Goal: Transaction & Acquisition: Subscribe to service/newsletter

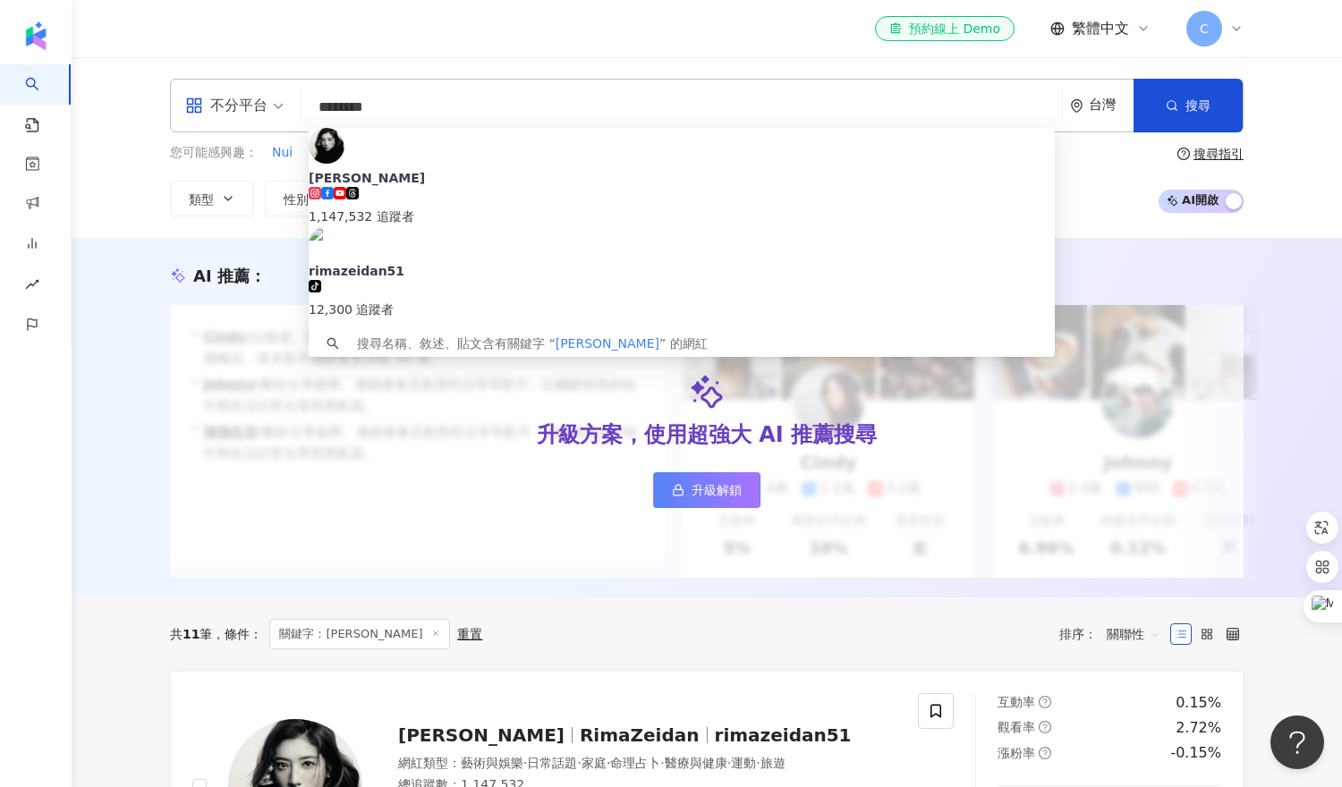
click at [421, 115] on input "********" at bounding box center [682, 107] width 746 height 34
drag, startPoint x: 421, startPoint y: 115, endPoint x: 260, endPoint y: 114, distance: 160.2
click at [260, 114] on div "不分平台 ******** 台灣 搜尋 8d77ee87-4e0a-45d2-a0f6-bb7913d3f07f 瑞瑪席丹 1,147,532 追蹤者 rim…" at bounding box center [707, 106] width 1074 height 54
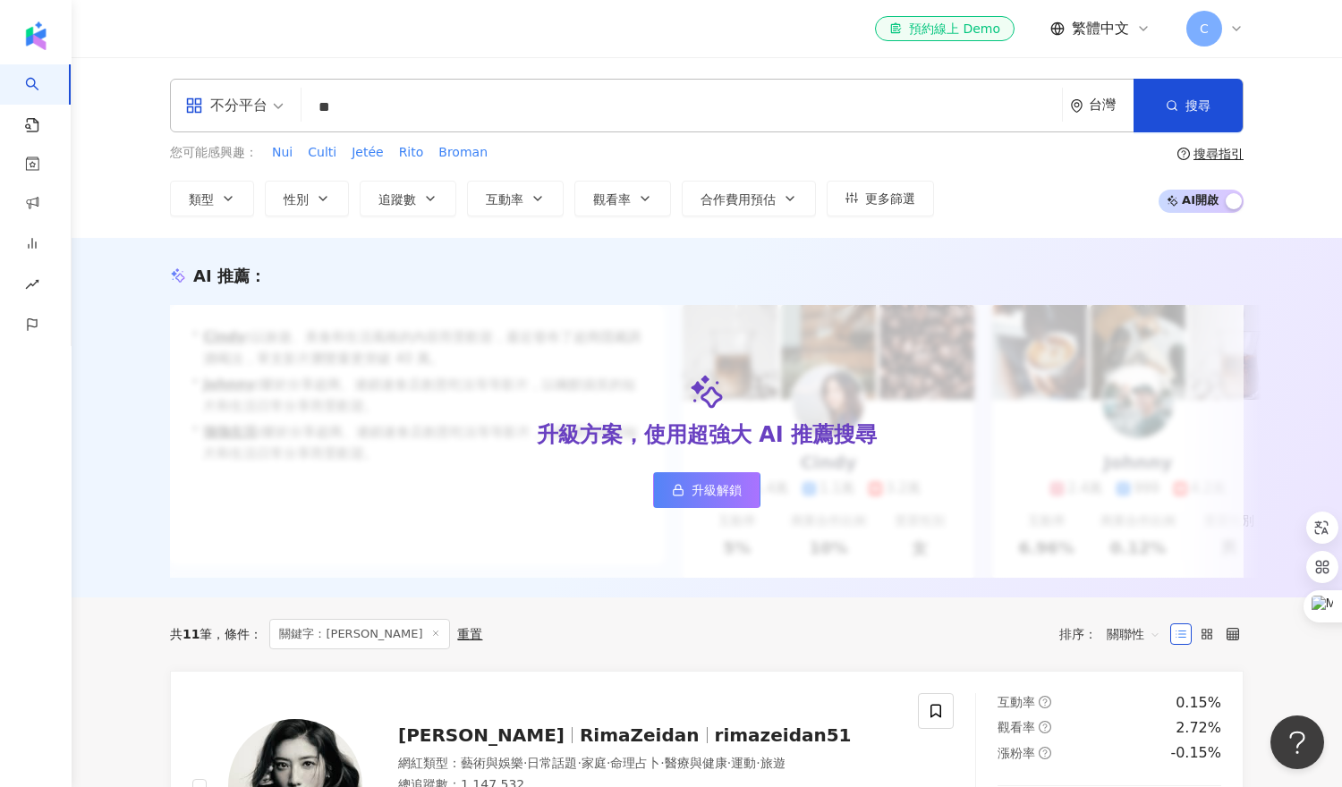
type input "**"
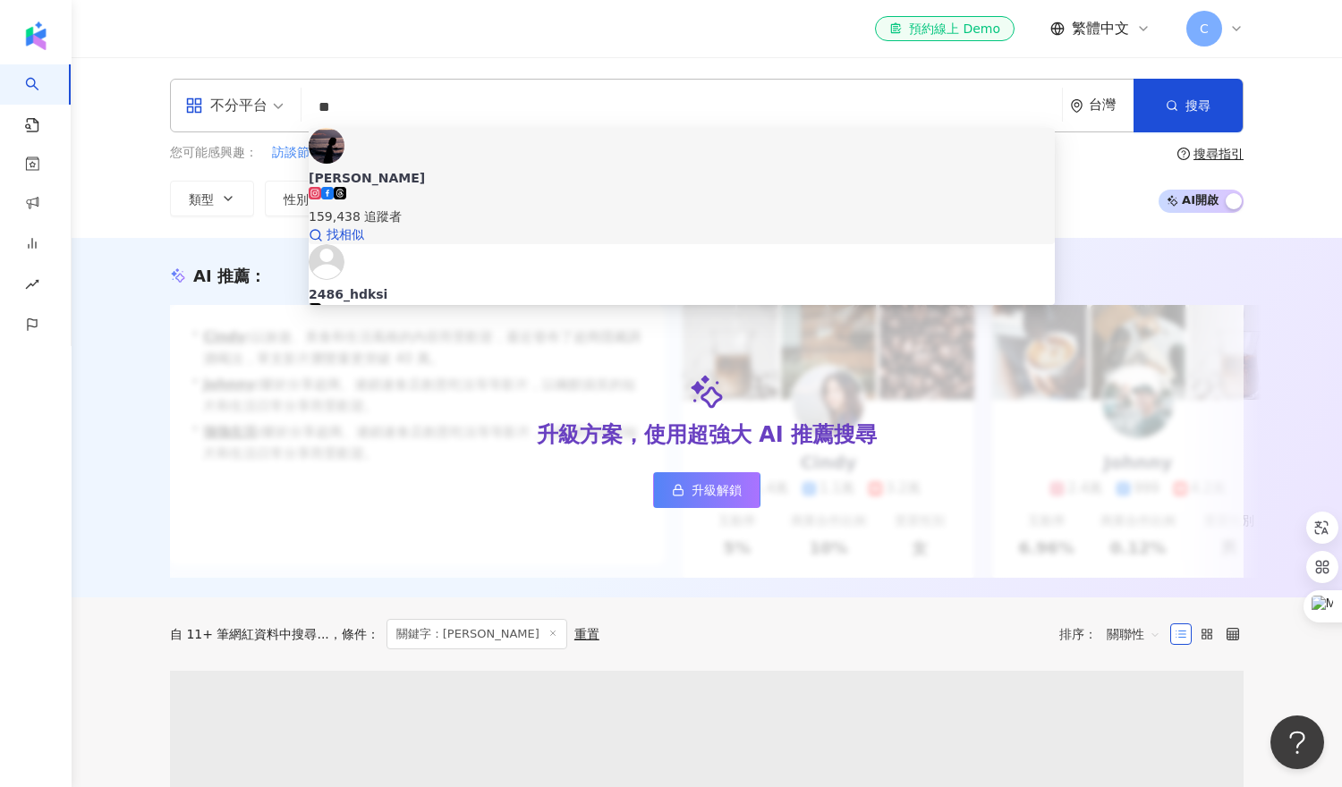
click at [424, 207] on div "159,438 追蹤者" at bounding box center [682, 217] width 746 height 20
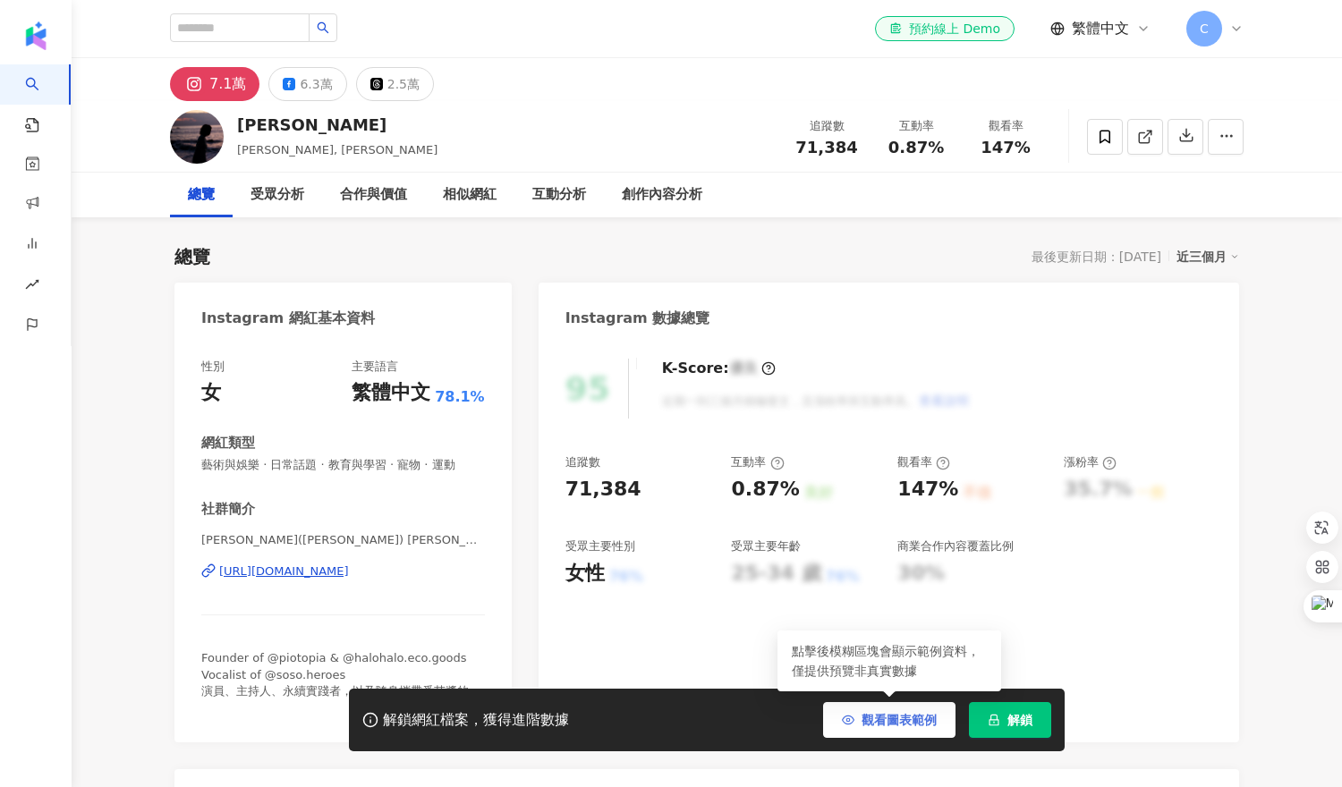
click at [894, 726] on span "觀看圖表範例" at bounding box center [899, 720] width 75 height 14
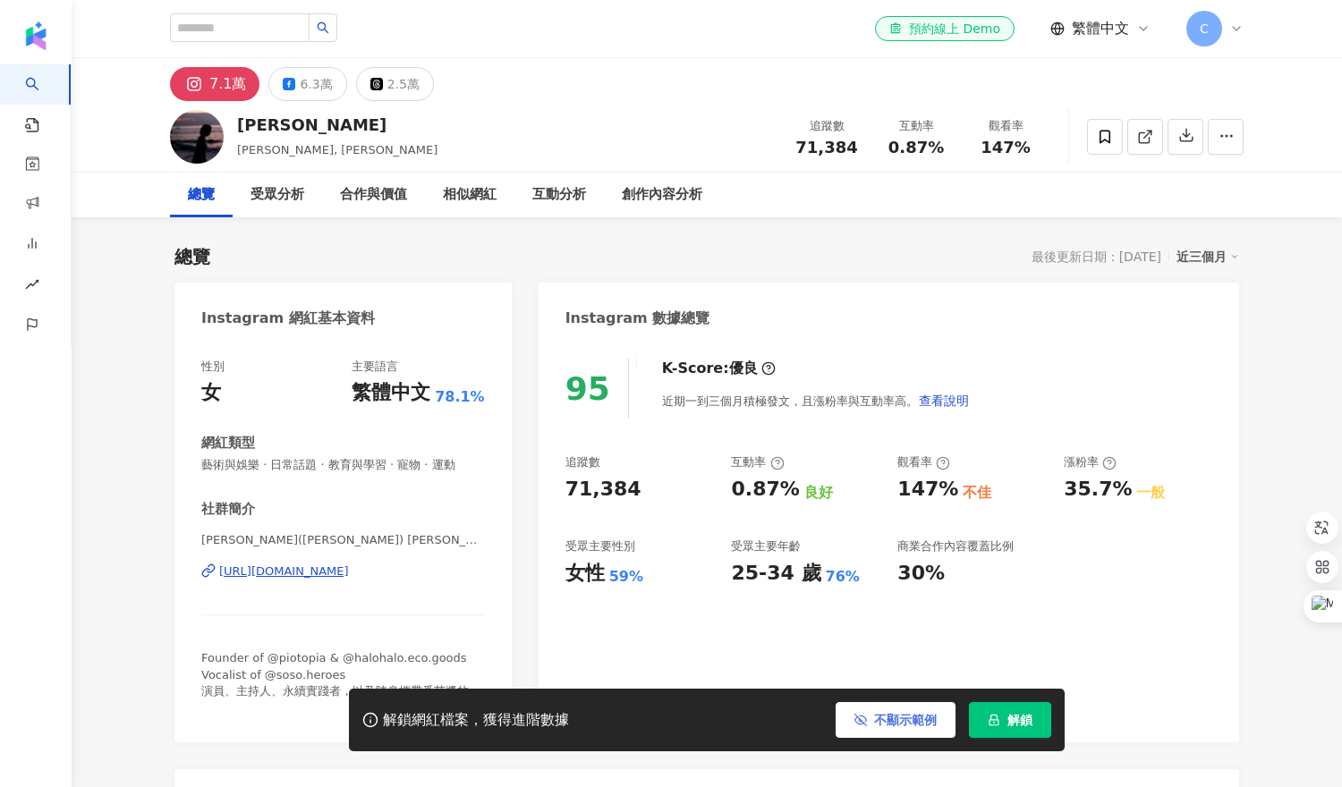
click at [894, 726] on span "不顯示範例" at bounding box center [905, 720] width 63 height 14
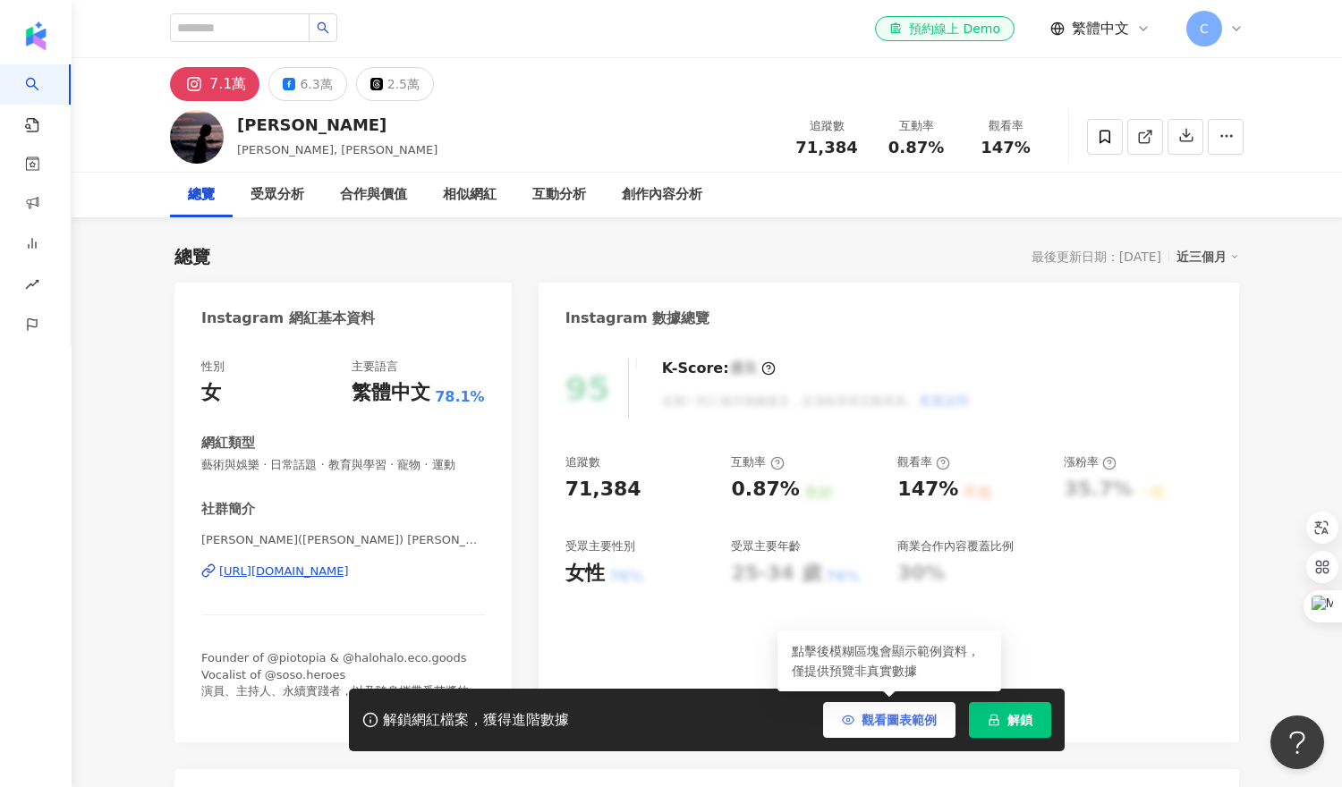
click at [894, 726] on span "觀看圖表範例" at bounding box center [899, 720] width 75 height 14
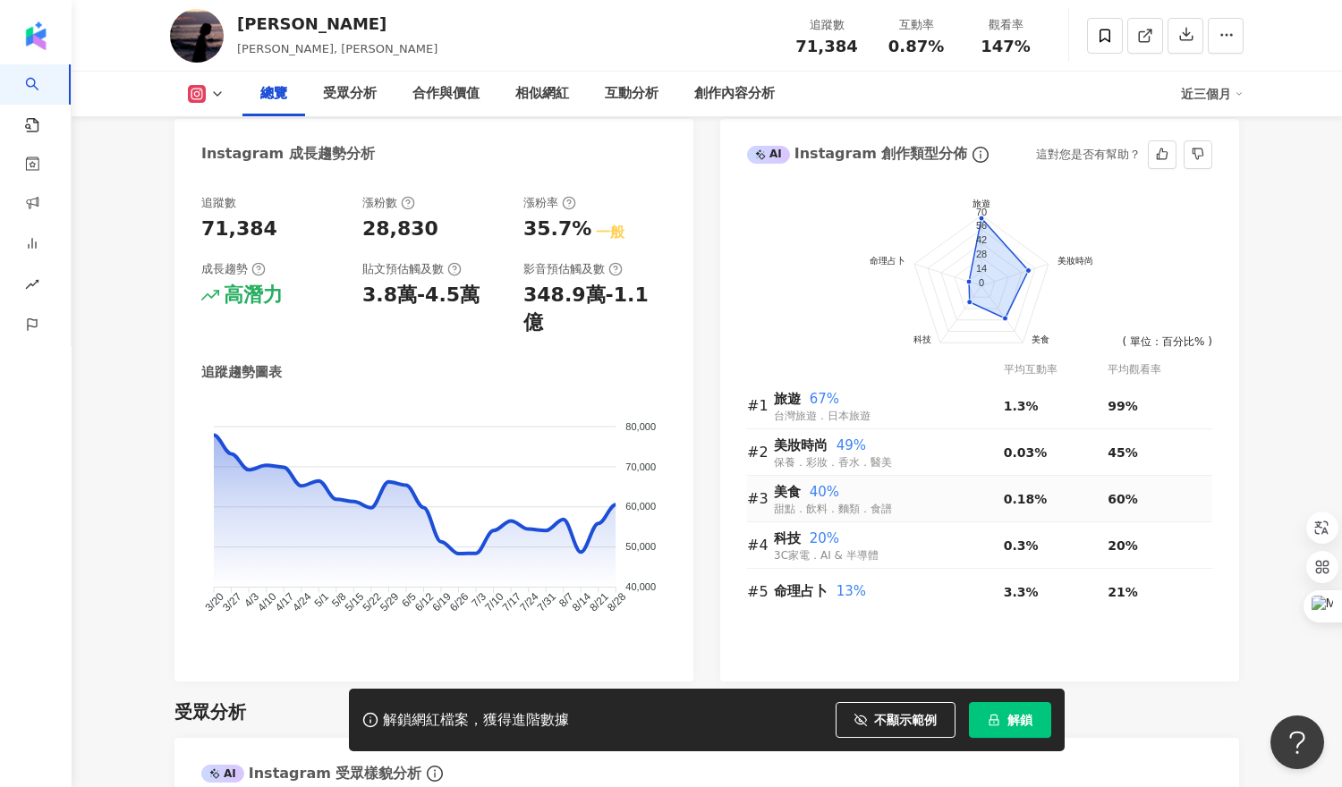
scroll to position [989, 0]
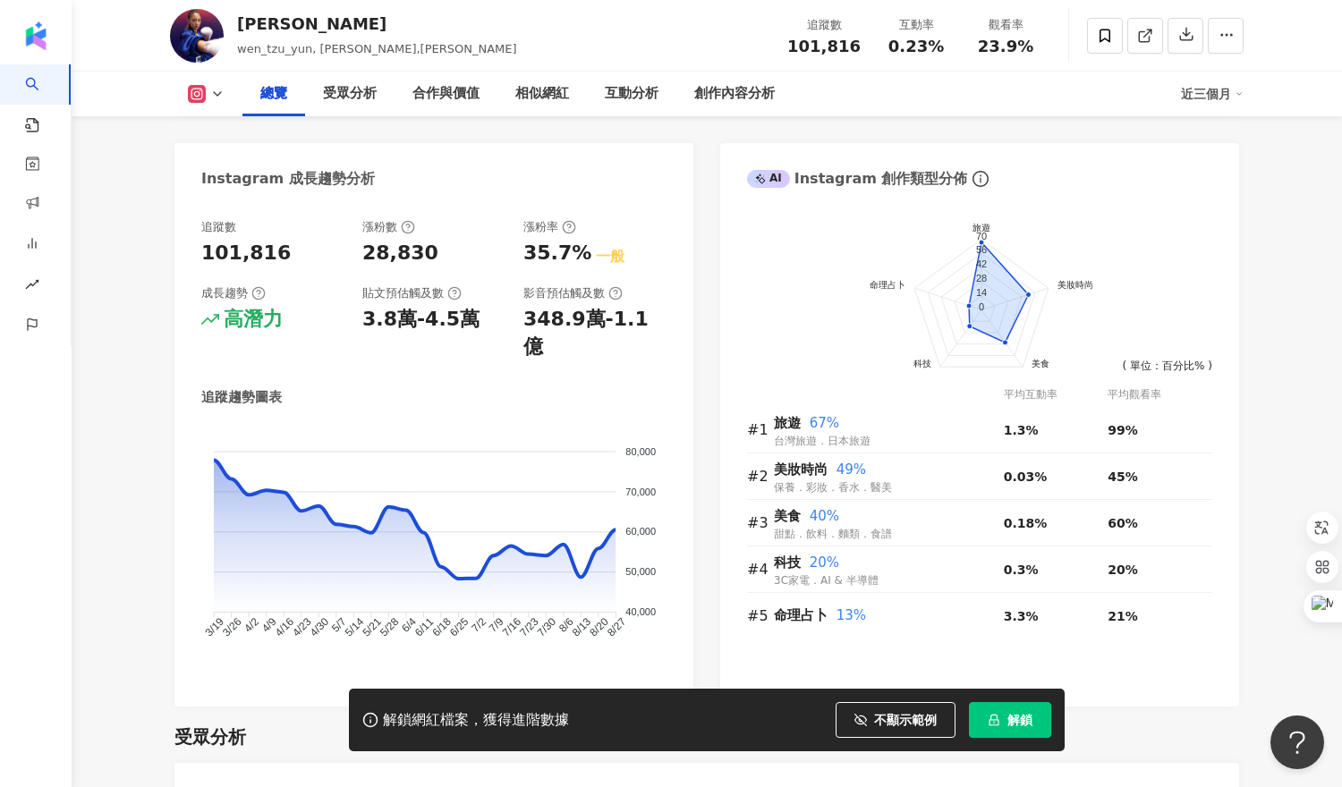
scroll to position [982, 0]
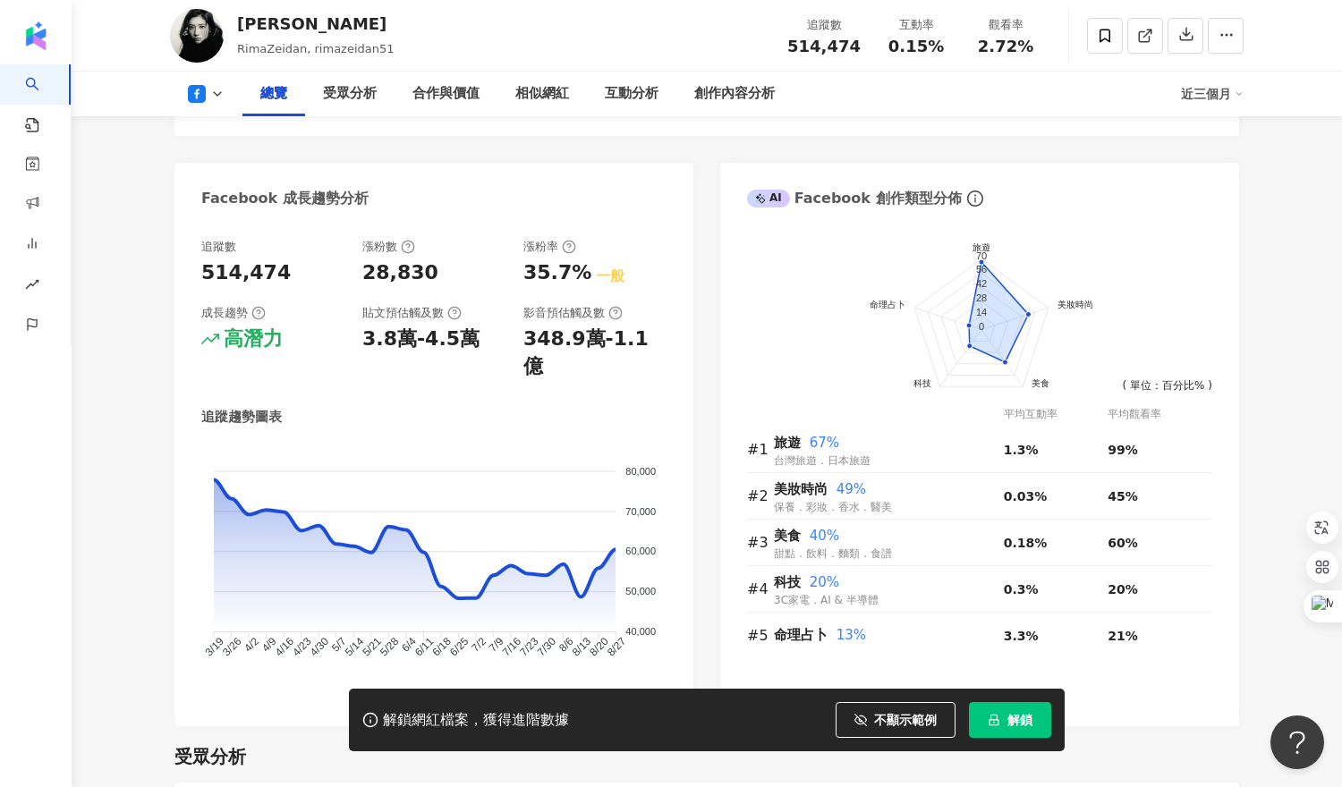
scroll to position [912, 0]
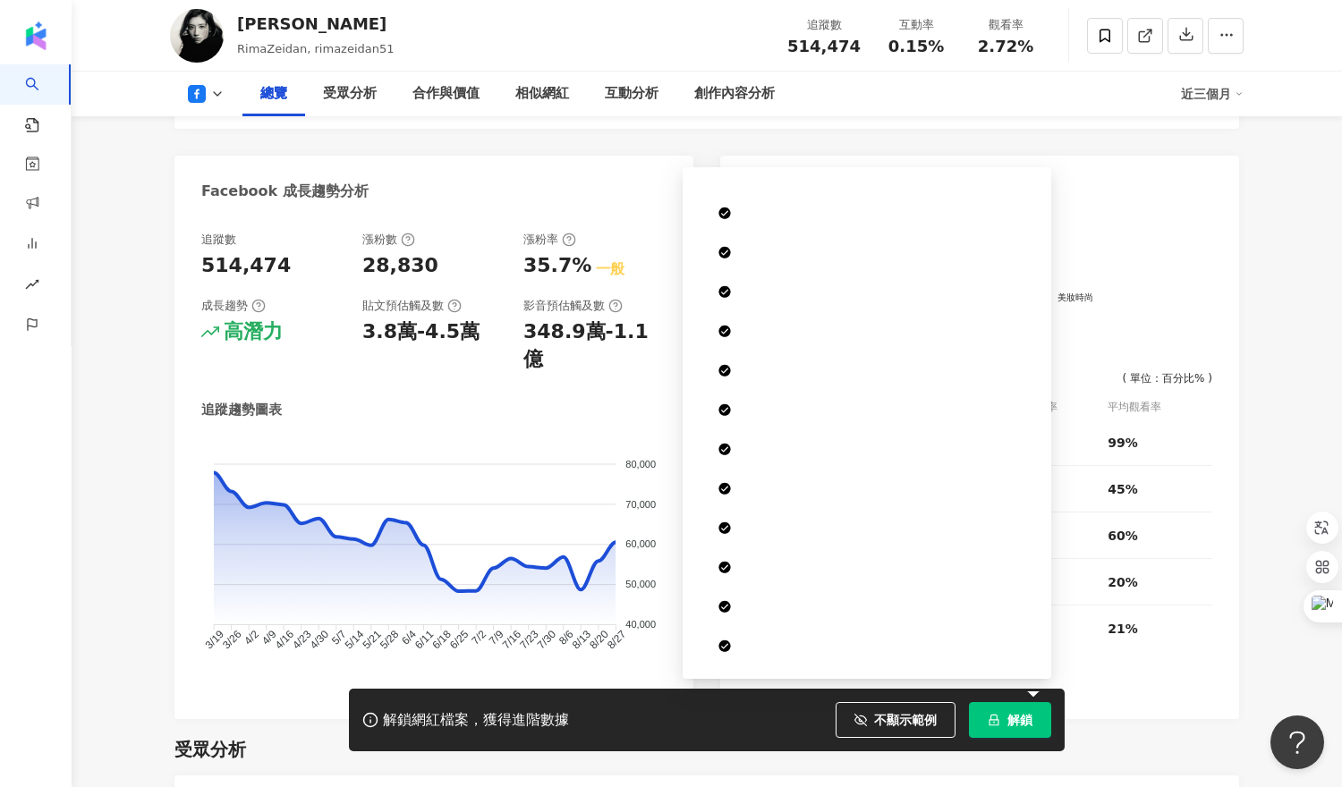
click at [1001, 717] on button "解鎖" at bounding box center [1010, 720] width 82 height 36
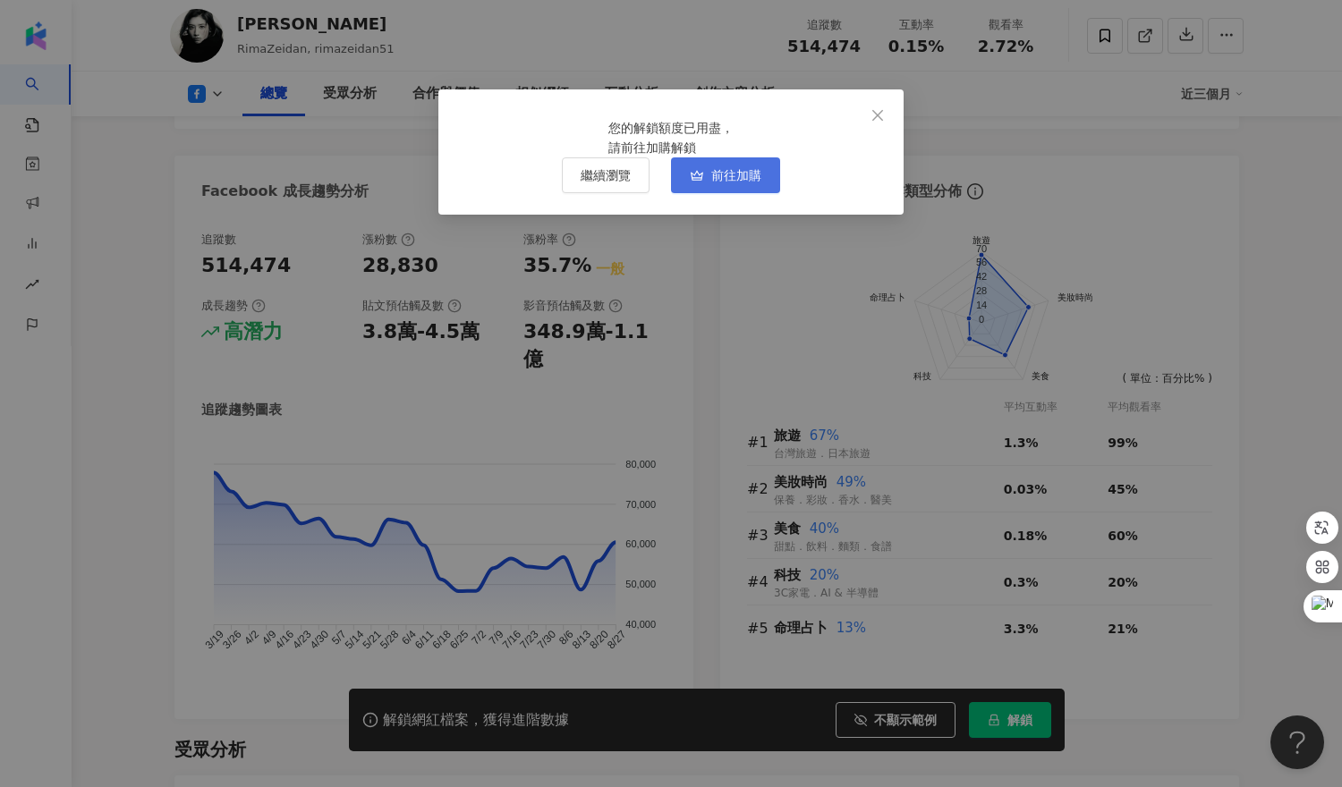
click at [749, 183] on span "前往加購" at bounding box center [736, 175] width 50 height 14
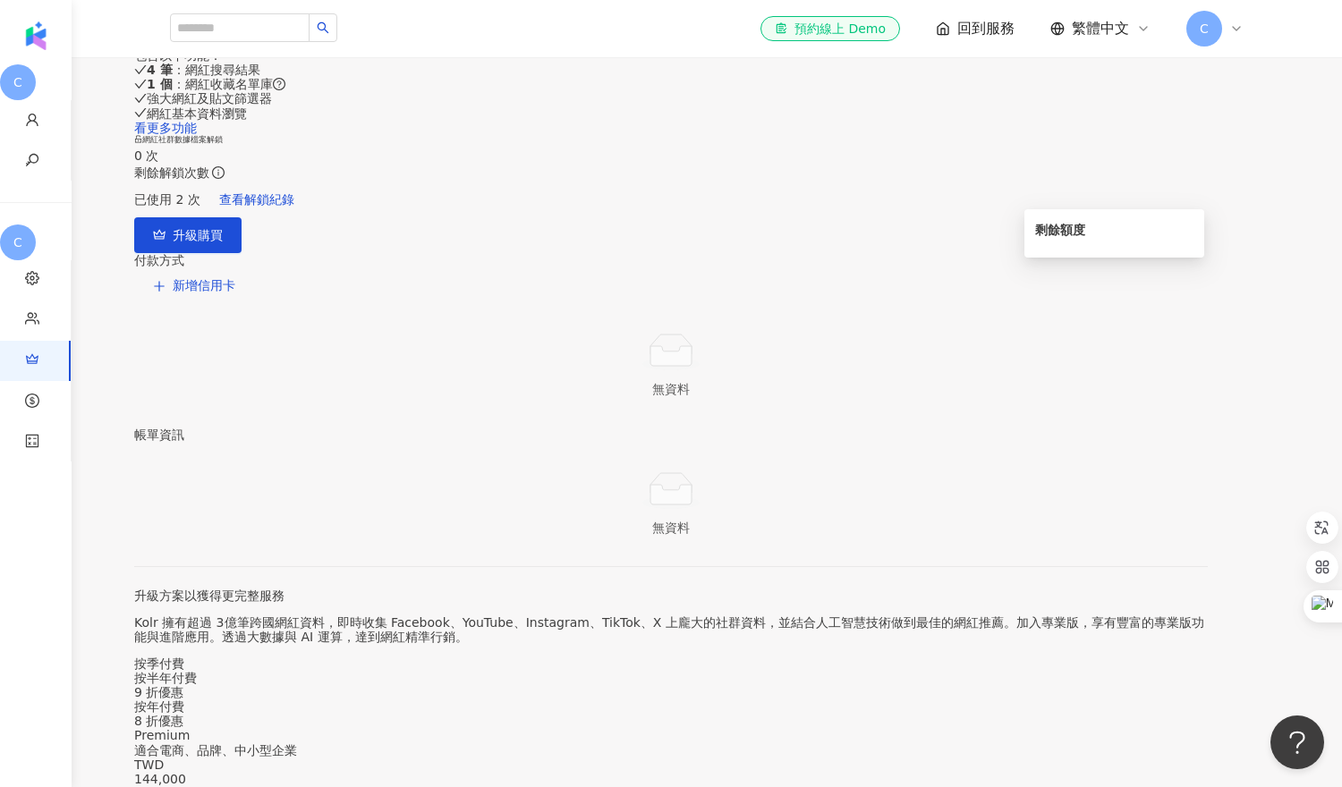
click at [225, 179] on icon "info-circle" at bounding box center [218, 172] width 13 height 13
click at [1033, 238] on div "剩餘額度" at bounding box center [1115, 233] width 180 height 48
click at [1025, 253] on div "升級購買" at bounding box center [671, 235] width 1074 height 36
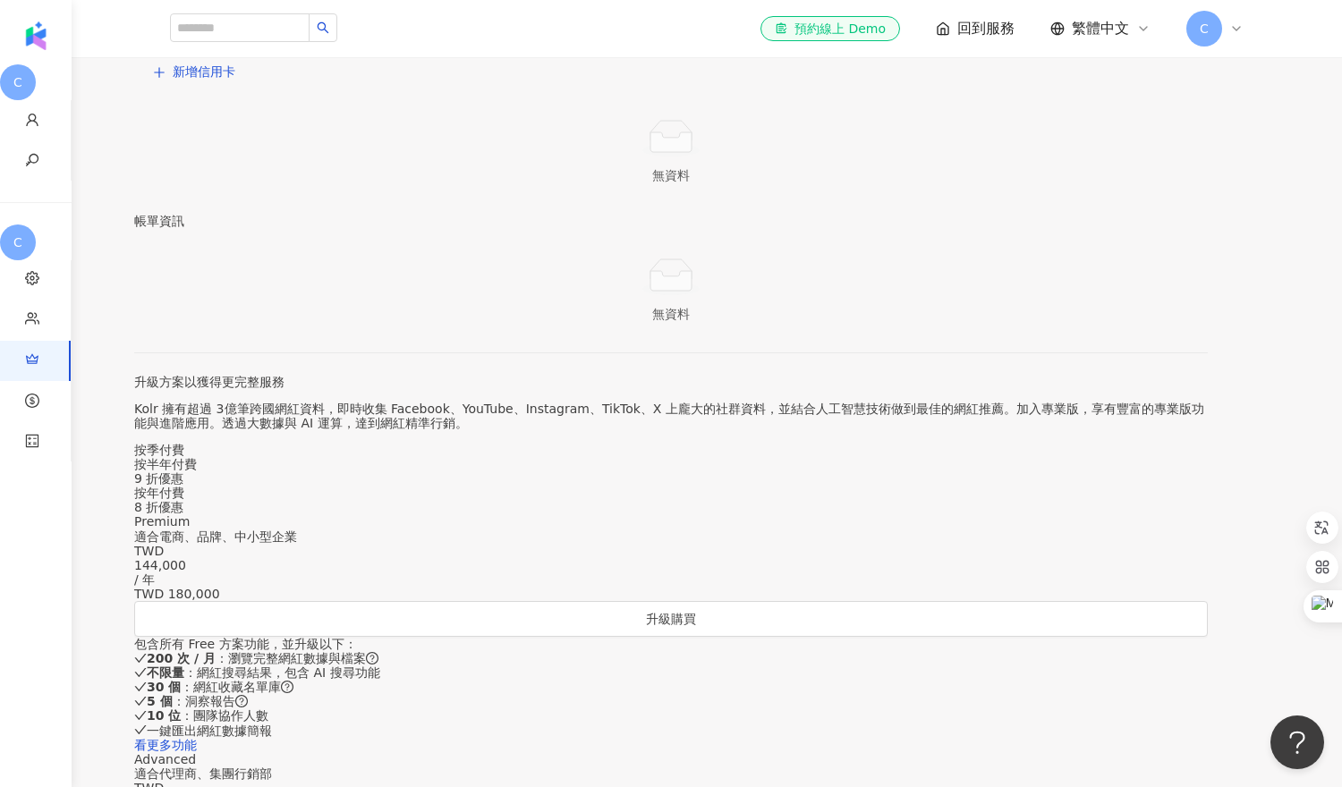
scroll to position [230, 0]
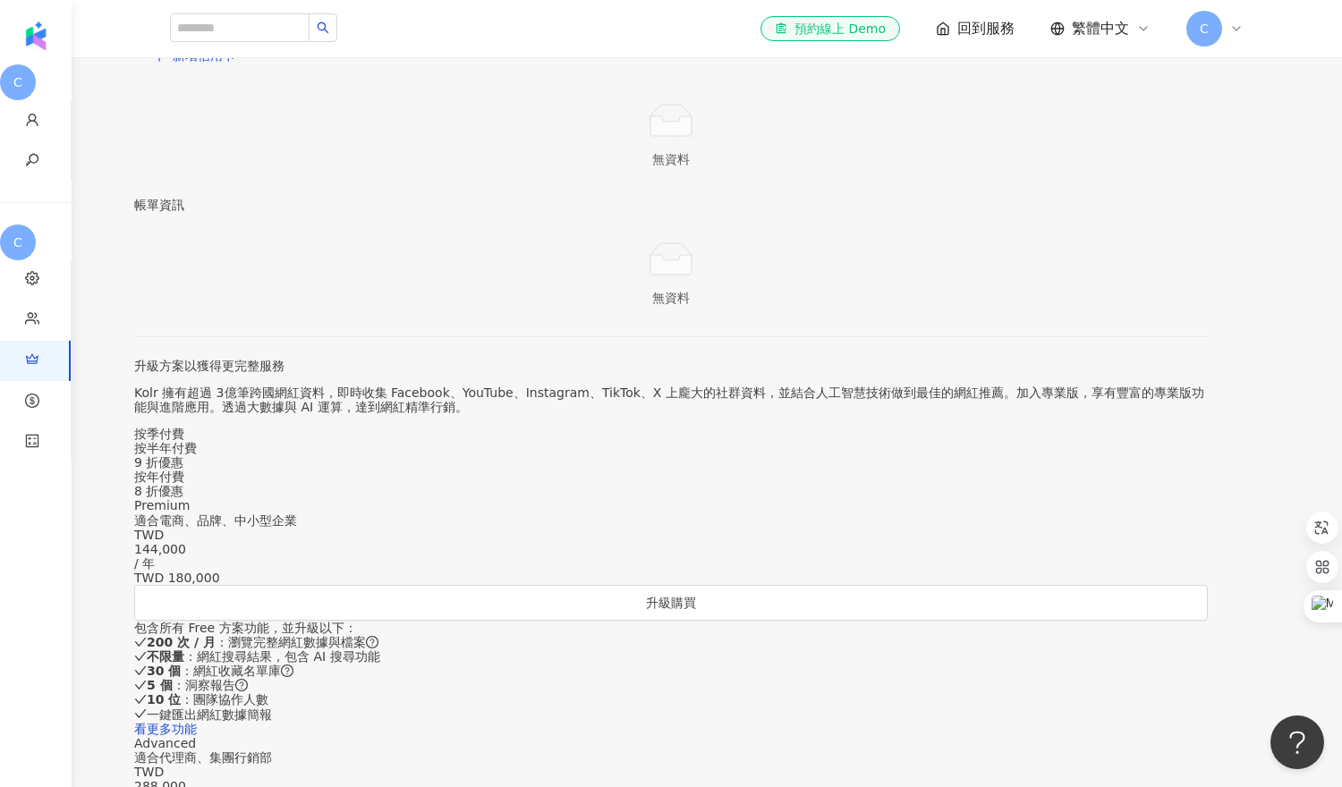
click at [223, 13] on span "升級購買" at bounding box center [198, 5] width 50 height 14
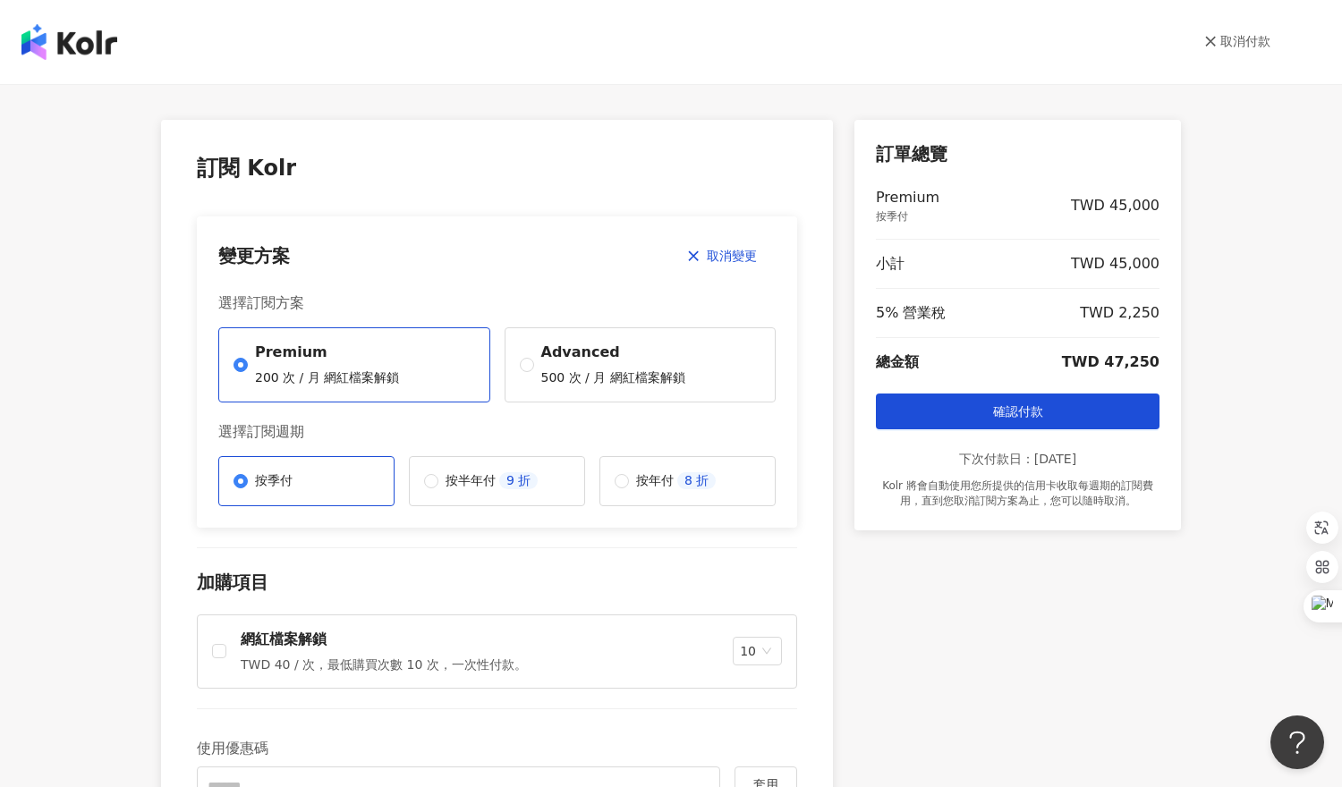
scroll to position [26, 0]
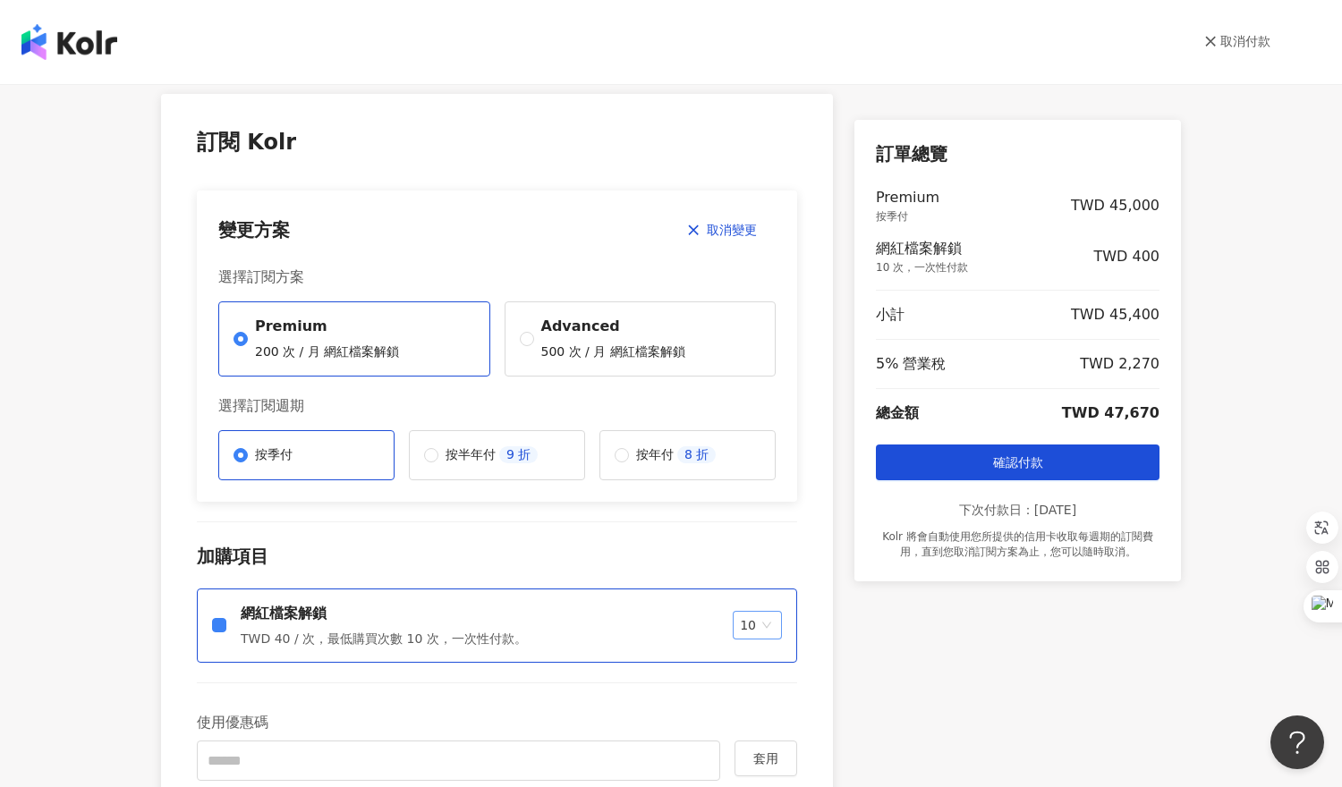
click at [769, 631] on span "10" at bounding box center [757, 625] width 35 height 27
click at [770, 716] on div "100" at bounding box center [762, 723] width 46 height 30
